Goal: Task Accomplishment & Management: Manage account settings

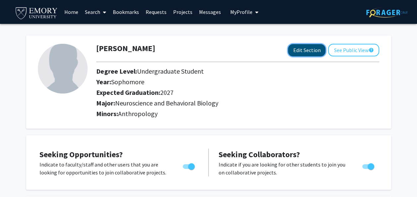
click at [292, 52] on button "Edit Section" at bounding box center [306, 50] width 37 height 12
select select "sophomore"
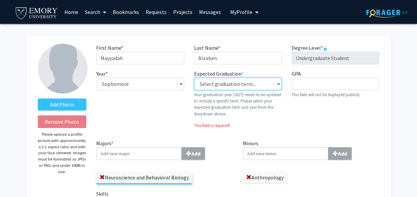
click at [256, 79] on select "Select graduation term... Previous: 2027 (Please select a specific term) Spring…" at bounding box center [237, 84] width 87 height 13
select select "38: spring_2027"
click at [194, 78] on select "Select graduation term... Previous: 2027 (Please select a specific term) Spring…" at bounding box center [237, 84] width 87 height 13
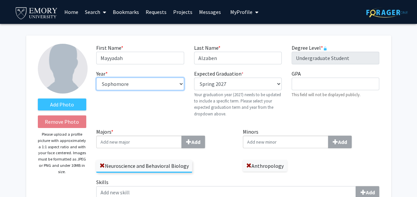
click at [157, 84] on select "--- First-year Sophomore Junior Senior Postbaccalaureate Certificate" at bounding box center [139, 84] width 87 height 13
select select "junior"
click at [96, 78] on select "--- First-year Sophomore Junior Senior Postbaccalaureate Certificate" at bounding box center [139, 84] width 87 height 13
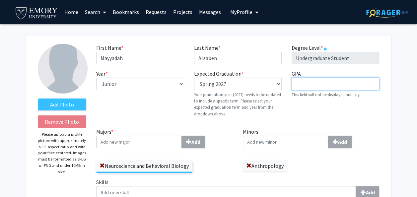
click at [321, 81] on input "GPA required" at bounding box center [334, 84] width 87 height 13
type input "3.3"
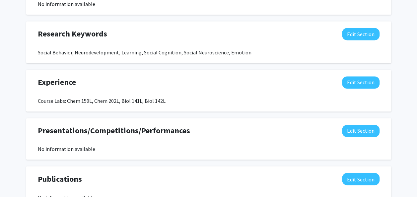
scroll to position [457, 0]
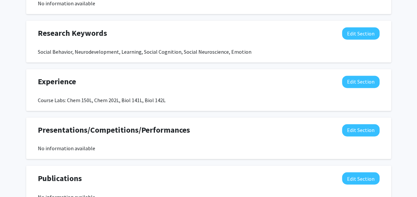
click at [355, 39] on div "Research Keywords Edit Section" at bounding box center [208, 34] width 351 height 15
click at [350, 36] on button "Edit Section" at bounding box center [360, 33] width 37 height 12
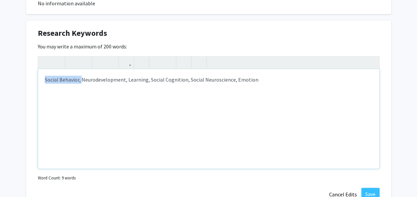
drag, startPoint x: 82, startPoint y: 79, endPoint x: 35, endPoint y: 75, distance: 46.9
click at [35, 75] on div "Research Keywords Edit Section You may write a maximum of 200 words: Social Beh…" at bounding box center [208, 114] width 364 height 186
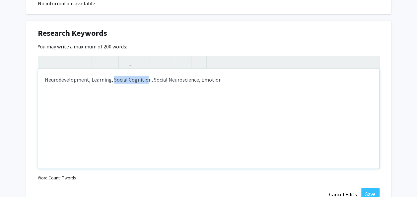
drag, startPoint x: 113, startPoint y: 81, endPoint x: 146, endPoint y: 81, distance: 33.5
click at [146, 81] on div "Neurodevelopment, Learning, Social Cognition, Social Neuroscience, Emotion" at bounding box center [208, 118] width 341 height 99
drag, startPoint x: 147, startPoint y: 81, endPoint x: 117, endPoint y: 80, distance: 30.8
click at [117, 80] on div "Neurodevelopment, Learning, Social Cognition, Social Neuroscience, Emotion" at bounding box center [208, 118] width 341 height 99
click at [117, 80] on div "Neurodevelopment, Learning, Bheavior, Social Neuroscience, Emotion" at bounding box center [208, 118] width 341 height 99
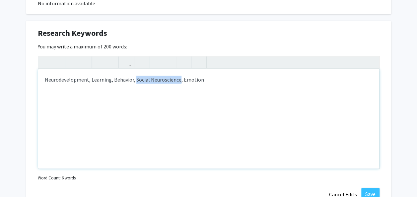
drag, startPoint x: 147, startPoint y: 81, endPoint x: 178, endPoint y: 81, distance: 31.5
click at [178, 81] on div "Neurodevelopment, Learning, Behavior, Social Neuroscience, Emotion" at bounding box center [208, 118] width 341 height 99
click at [41, 81] on div "Neurodevelopment, Learning, Behavior, Emotion" at bounding box center [208, 118] width 341 height 99
click at [90, 82] on div "Neurodevelopment, Learning, Behavior, Emotion" at bounding box center [208, 118] width 341 height 99
drag, startPoint x: 295, startPoint y: 81, endPoint x: 318, endPoint y: 81, distance: 23.5
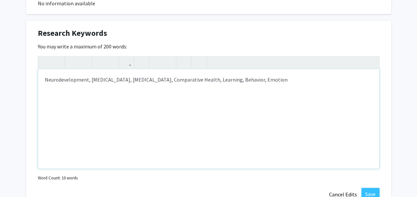
click at [318, 81] on div "Neurodevelopment, [MEDICAL_DATA], [MEDICAL_DATA], Comparative Health, Learning,…" at bounding box center [208, 118] width 341 height 99
click at [274, 117] on div "Neurodevelopment, [MEDICAL_DATA], [MEDICAL_DATA], Comparative Health, Learning,…" at bounding box center [208, 118] width 341 height 99
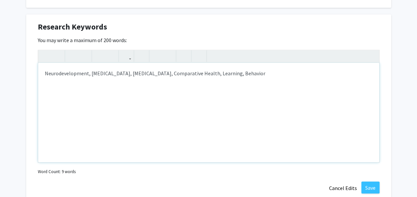
scroll to position [464, 0]
click at [252, 71] on div "Neurodevelopment, [MEDICAL_DATA], [MEDICAL_DATA], Comparative Health, Learning,…" at bounding box center [208, 111] width 341 height 99
type textarea "Neurodevelopment, [MEDICAL_DATA], [MEDICAL_DATA], Comparative Health, Learning,…"
click at [367, 181] on button "Save" at bounding box center [370, 187] width 18 height 12
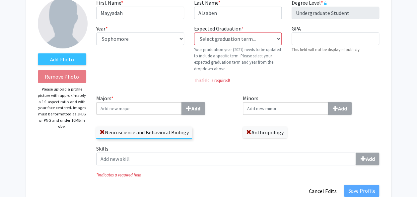
scroll to position [44, 0]
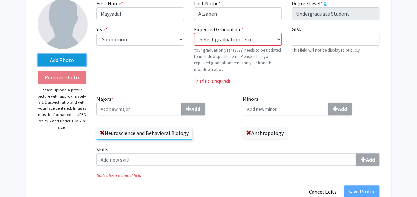
click at [61, 59] on label "Add Photo" at bounding box center [62, 60] width 49 height 12
click at [0, 0] on input "Add Photo" at bounding box center [0, 0] width 0 height 0
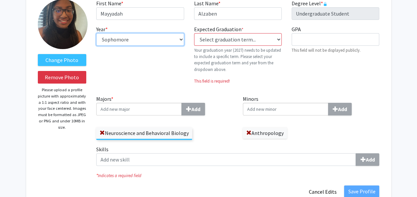
click at [134, 37] on select "--- First-year Sophomore Junior Senior Postbaccalaureate Certificate" at bounding box center [139, 39] width 87 height 13
select select "junior"
click at [96, 33] on select "--- First-year Sophomore Junior Senior Postbaccalaureate Certificate" at bounding box center [139, 39] width 87 height 13
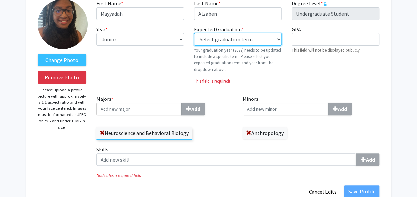
click at [218, 43] on select "Select graduation term... Previous: 2027 (Please select a specific term) Spring…" at bounding box center [237, 39] width 87 height 13
select select "38: spring_2027"
click at [194, 33] on select "Select graduation term... Previous: 2027 (Please select a specific term) Spring…" at bounding box center [237, 39] width 87 height 13
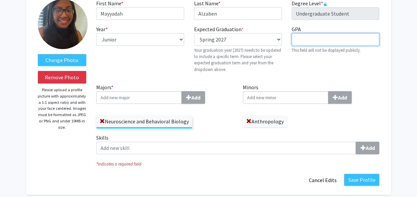
click at [298, 36] on input "GPA required" at bounding box center [334, 39] width 87 height 13
type input "3.3"
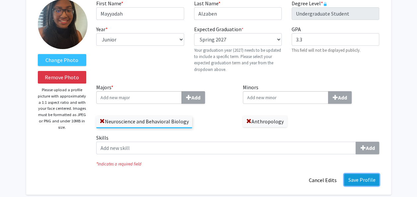
click at [353, 179] on button "Save Profile" at bounding box center [361, 180] width 35 height 12
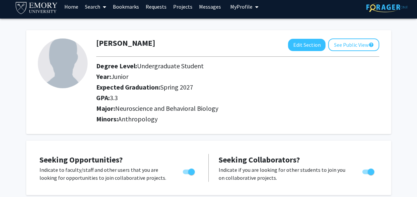
scroll to position [5, 0]
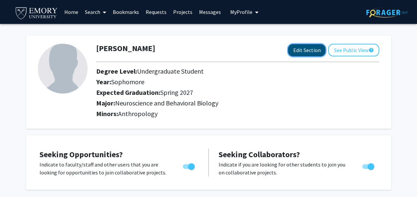
click at [294, 54] on button "Edit Section" at bounding box center [306, 50] width 37 height 12
select select "sophomore"
select select "37: spring_2027"
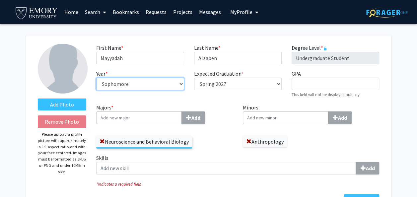
click at [148, 81] on select "--- First-year Sophomore Junior Senior Postbaccalaureate Certificate" at bounding box center [139, 84] width 87 height 13
select select "junior"
click at [96, 78] on select "--- First-year Sophomore Junior Senior Postbaccalaureate Certificate" at bounding box center [139, 84] width 87 height 13
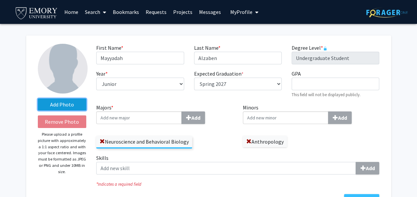
click at [68, 105] on label "Add Photo" at bounding box center [62, 104] width 49 height 12
click at [0, 0] on input "Add Photo" at bounding box center [0, 0] width 0 height 0
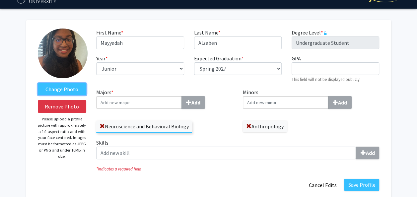
scroll to position [16, 0]
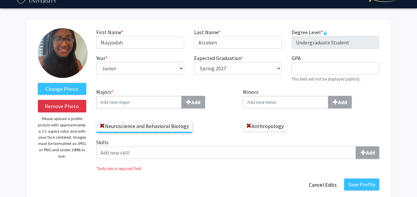
click at [360, 176] on fg-title-edit "First Name * required Mayyadah Last Name * required Alzaben Degree Level * requ…" at bounding box center [237, 109] width 283 height 163
click at [366, 183] on button "Save Profile" at bounding box center [361, 184] width 35 height 12
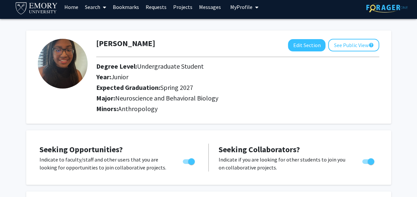
scroll to position [5, 0]
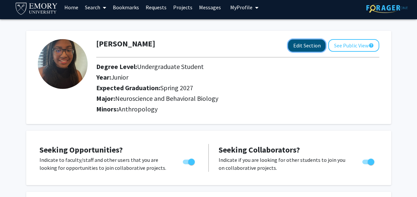
click at [315, 43] on button "Edit Section" at bounding box center [306, 45] width 37 height 12
select select "junior"
select select "37: spring_2027"
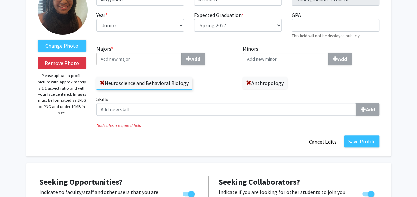
scroll to position [0, 0]
